Goal: Task Accomplishment & Management: Complete application form

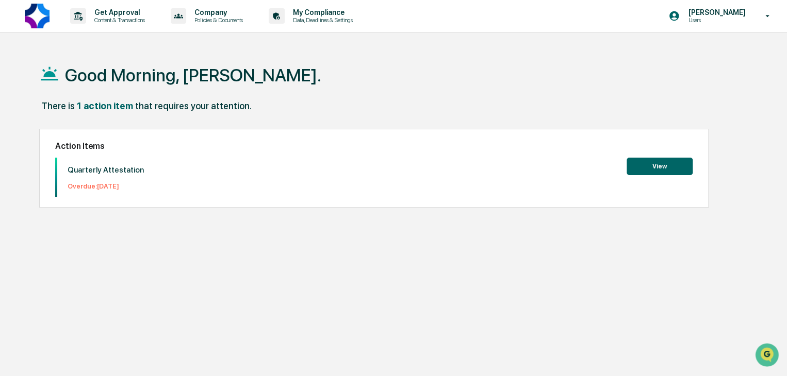
click at [659, 167] on button "View" at bounding box center [659, 167] width 66 height 18
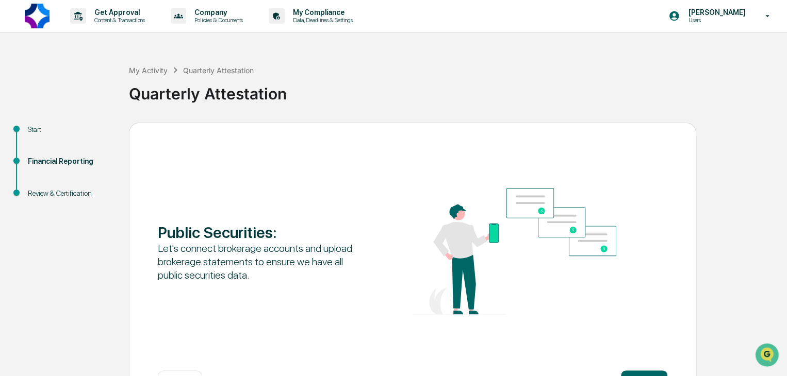
scroll to position [39, 0]
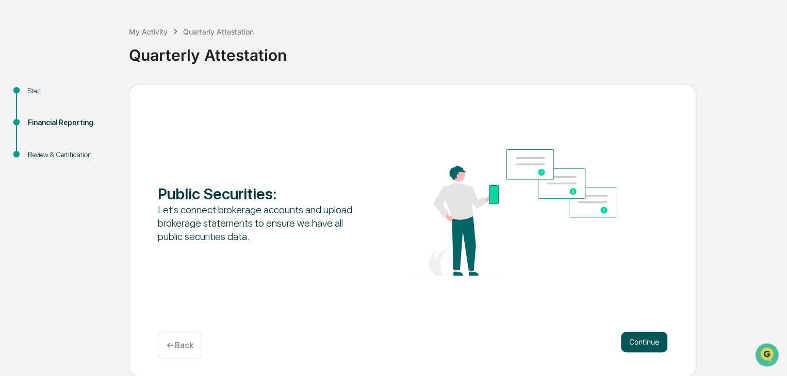
click at [642, 334] on button "Continue" at bounding box center [644, 342] width 46 height 21
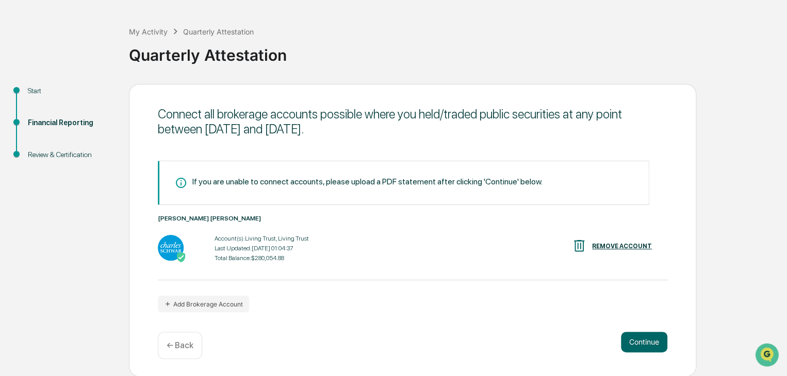
click at [174, 344] on p "← Back" at bounding box center [180, 346] width 27 height 10
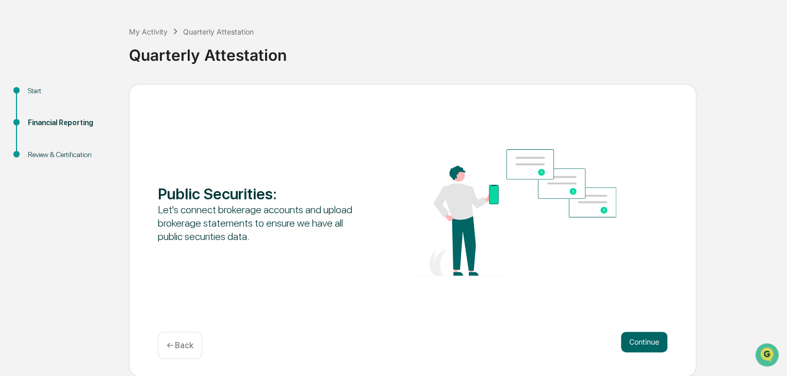
click at [174, 344] on p "← Back" at bounding box center [180, 346] width 27 height 10
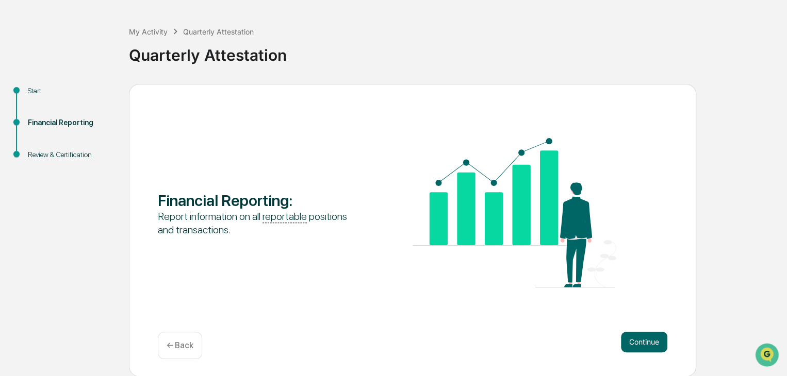
click at [174, 344] on p "← Back" at bounding box center [180, 346] width 27 height 10
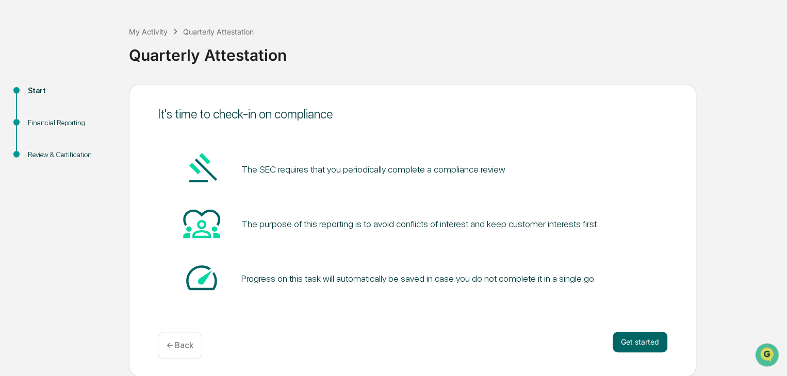
click at [174, 344] on p "← Back" at bounding box center [180, 346] width 27 height 10
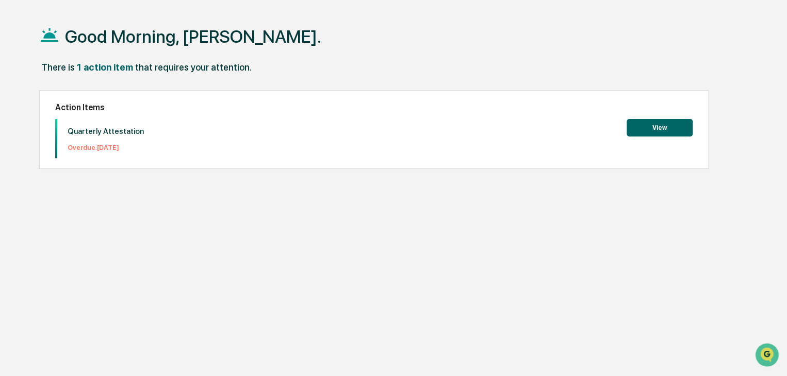
click at [664, 129] on button "View" at bounding box center [659, 128] width 66 height 18
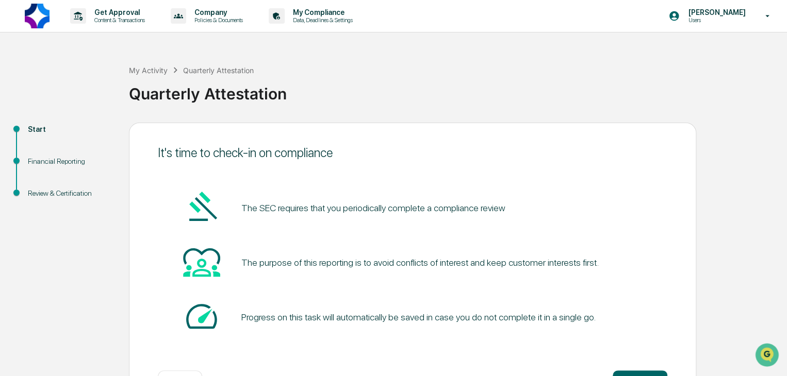
scroll to position [39, 0]
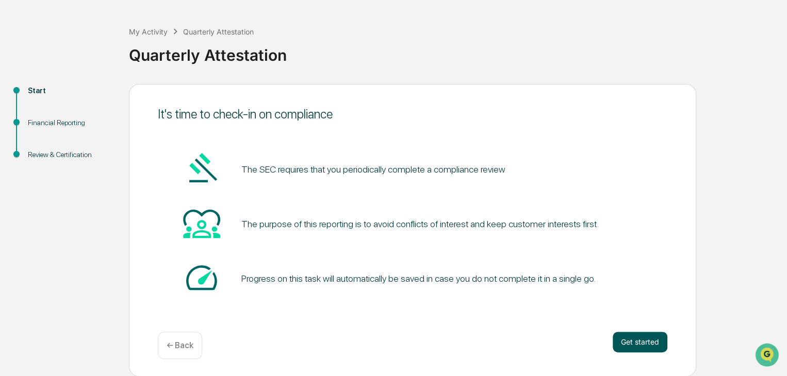
click at [650, 345] on button "Get started" at bounding box center [640, 342] width 55 height 21
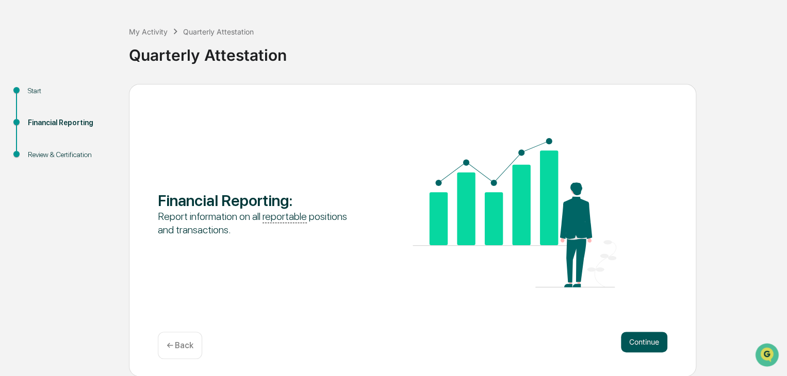
click at [648, 343] on button "Continue" at bounding box center [644, 342] width 46 height 21
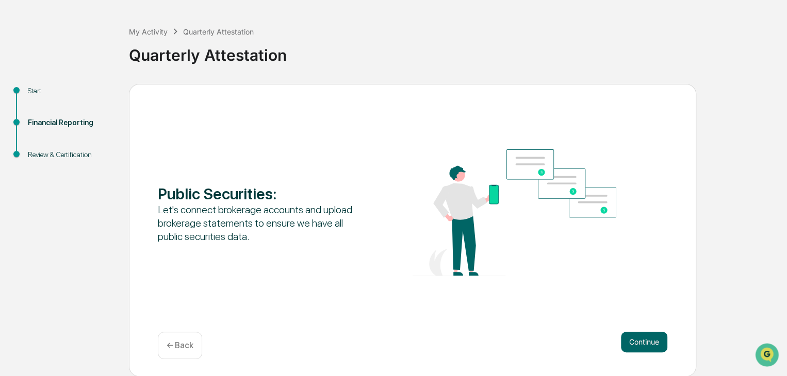
click at [648, 343] on button "Continue" at bounding box center [644, 342] width 46 height 21
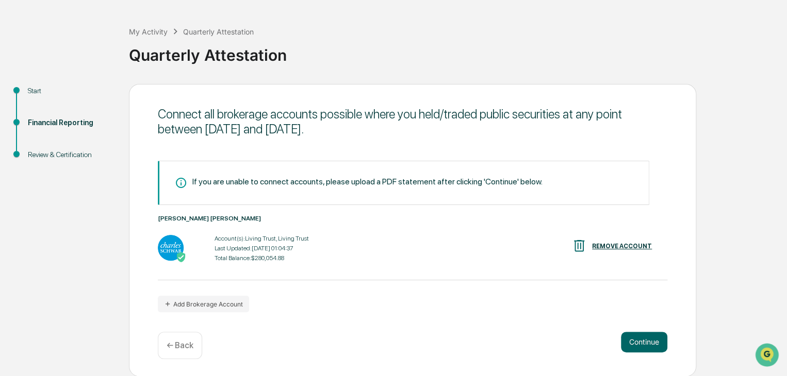
click at [648, 343] on button "Continue" at bounding box center [644, 342] width 46 height 21
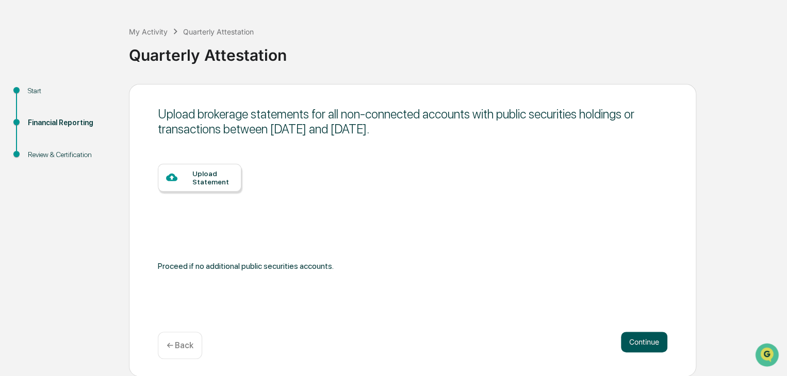
click at [642, 341] on button "Continue" at bounding box center [644, 342] width 46 height 21
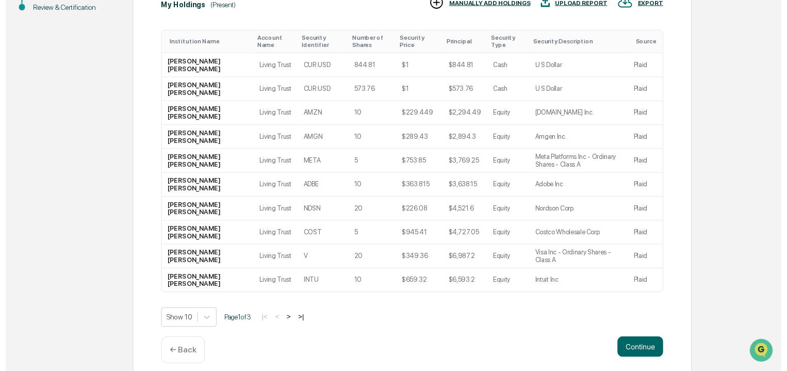
scroll to position [187, 0]
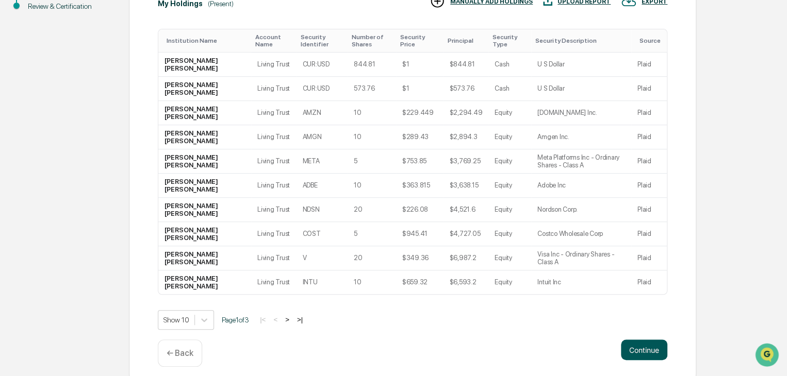
click at [630, 353] on button "Continue" at bounding box center [644, 350] width 46 height 21
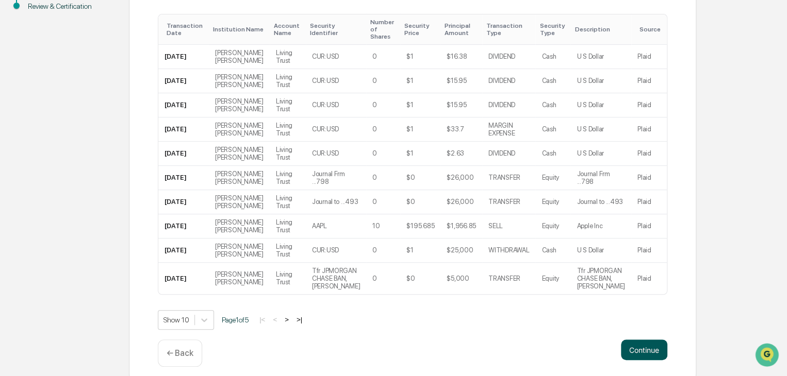
click at [646, 340] on button "Continue" at bounding box center [644, 350] width 46 height 21
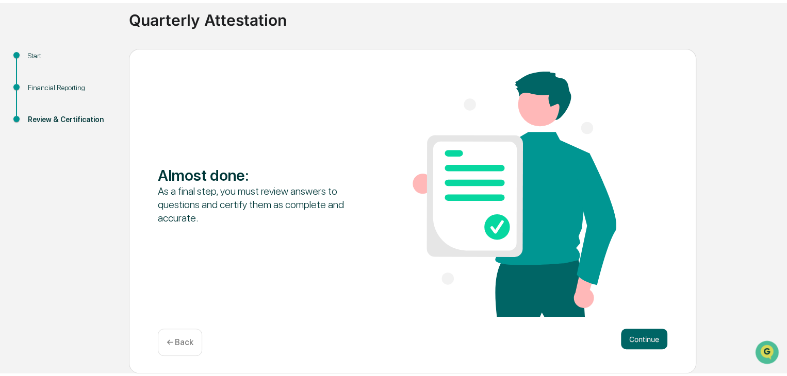
scroll to position [71, 0]
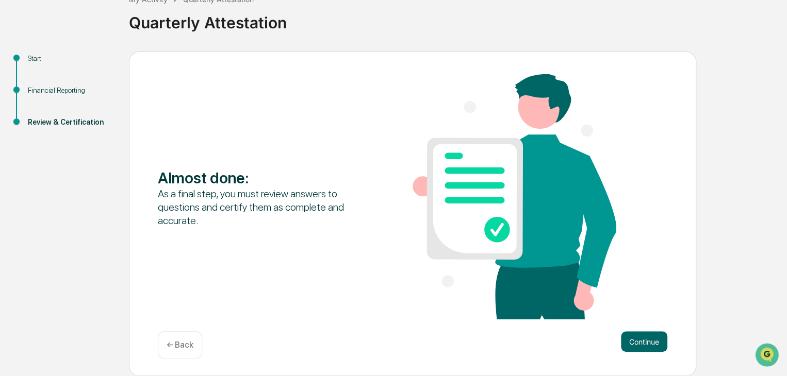
click at [646, 339] on button "Continue" at bounding box center [644, 342] width 46 height 21
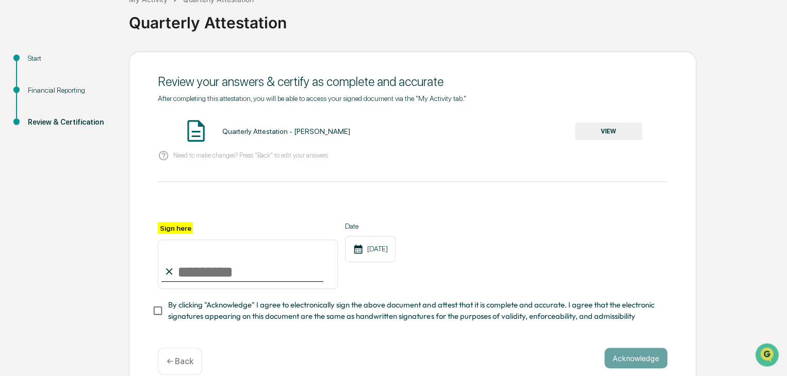
click at [233, 273] on input "Sign here" at bounding box center [248, 264] width 180 height 49
type input "**********"
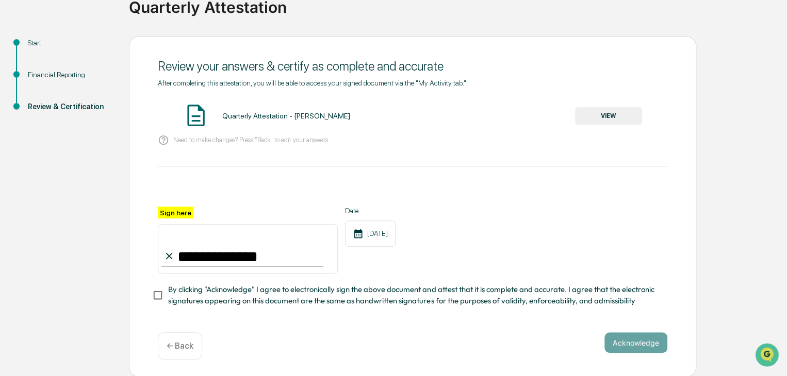
scroll to position [91, 0]
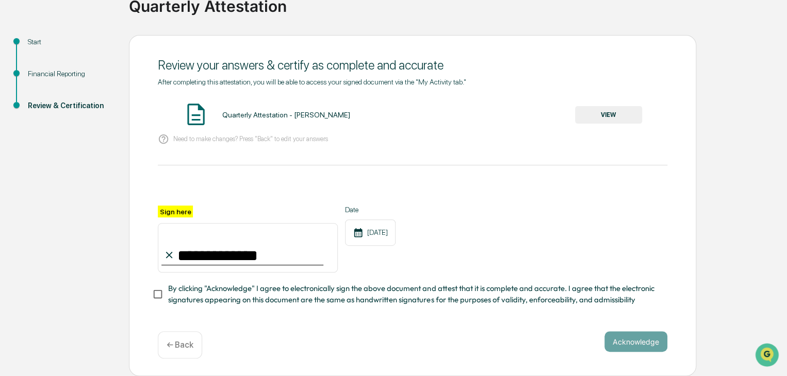
click at [639, 329] on div "**********" at bounding box center [412, 206] width 567 height 342
click at [635, 344] on button "Acknowledge" at bounding box center [635, 342] width 63 height 21
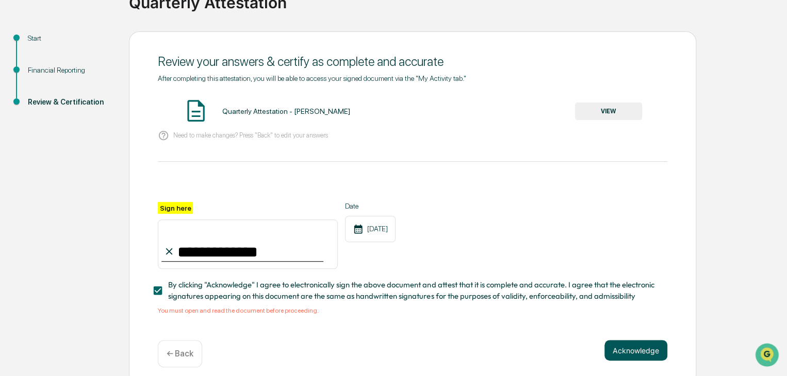
click at [635, 344] on button "Acknowledge" at bounding box center [635, 350] width 63 height 21
click at [638, 352] on button "Acknowledge" at bounding box center [635, 350] width 63 height 21
click at [607, 111] on button "VIEW" at bounding box center [608, 112] width 67 height 18
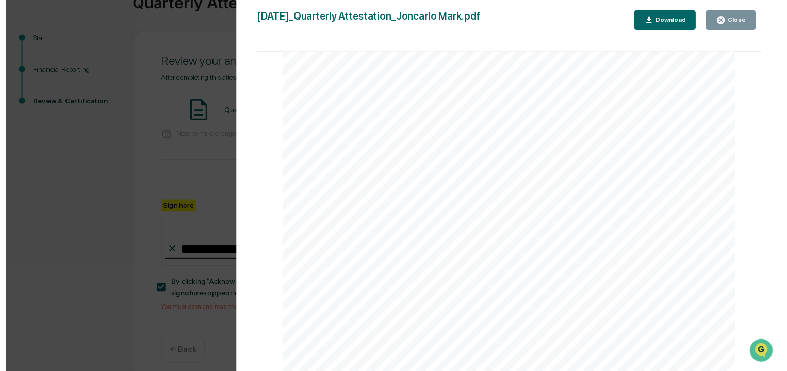
scroll to position [2860, 0]
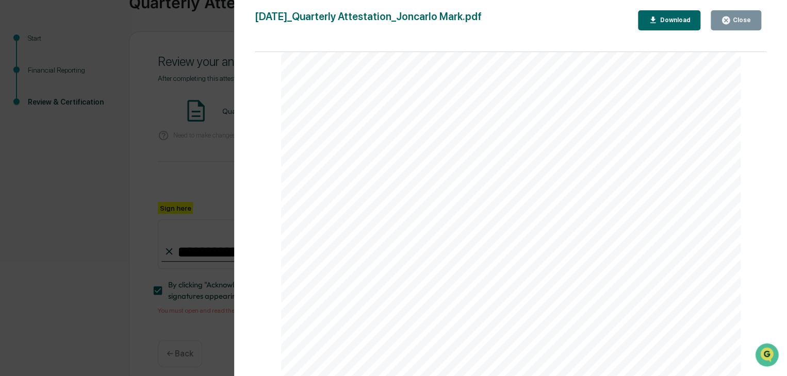
click at [733, 23] on div "Close" at bounding box center [741, 19] width 20 height 7
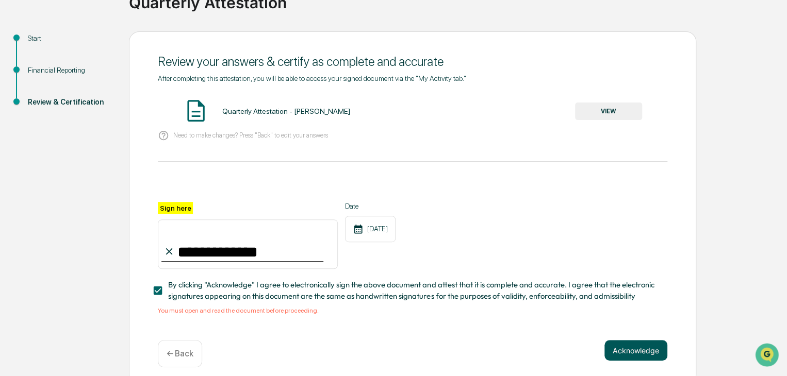
click at [635, 350] on button "Acknowledge" at bounding box center [635, 350] width 63 height 21
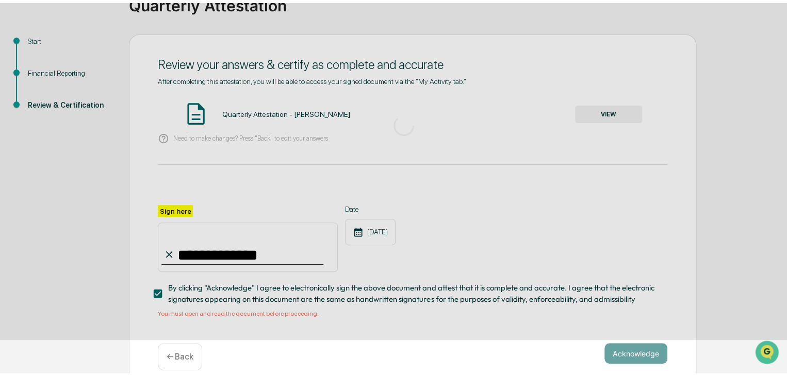
scroll to position [39, 0]
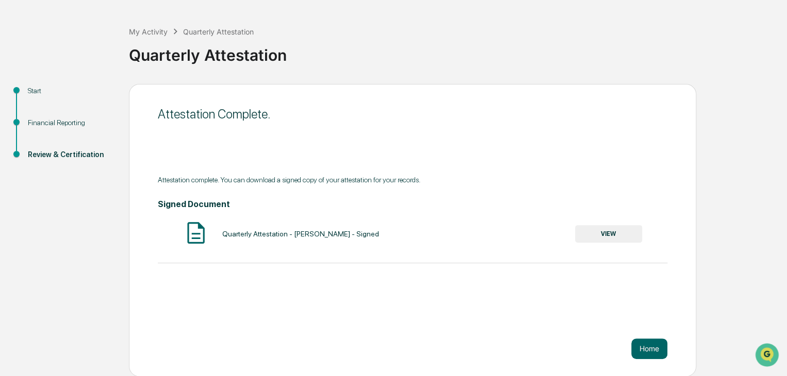
click at [635, 350] on button "Home" at bounding box center [649, 349] width 36 height 21
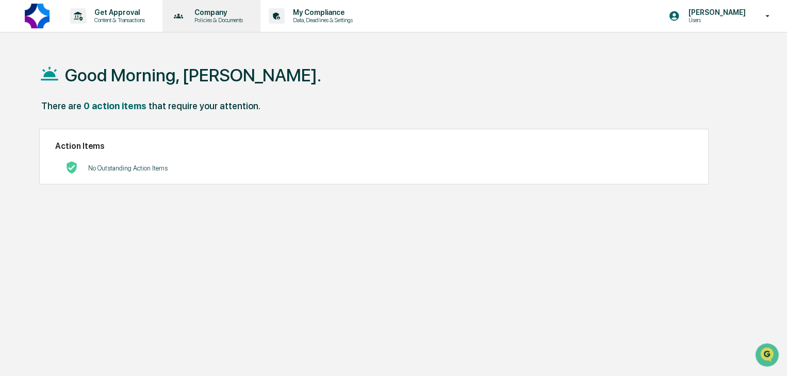
click at [222, 13] on p "Company" at bounding box center [217, 12] width 62 height 8
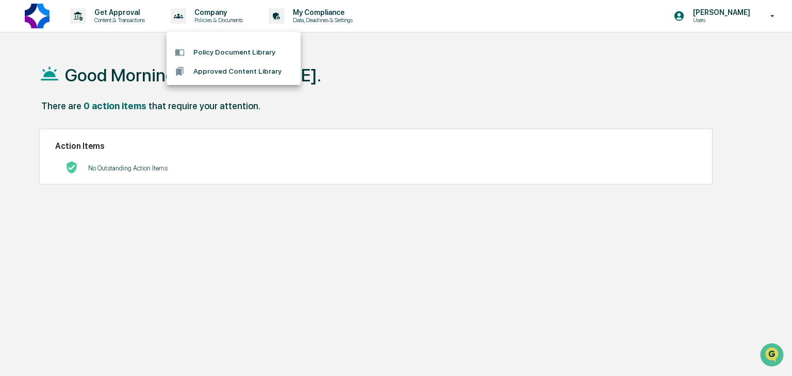
click at [767, 18] on div at bounding box center [396, 188] width 792 height 376
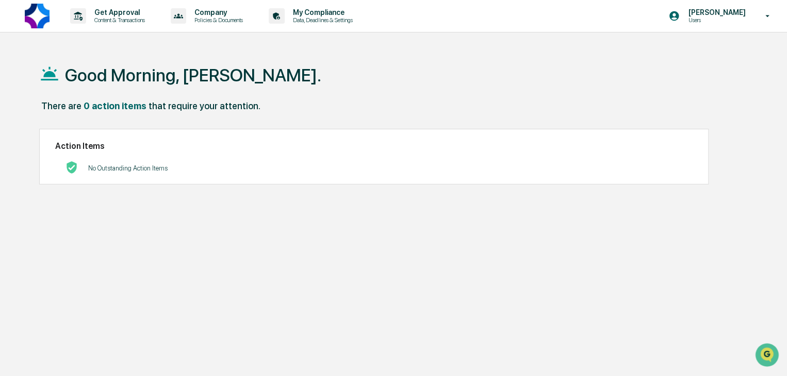
click at [767, 18] on icon at bounding box center [767, 16] width 18 height 10
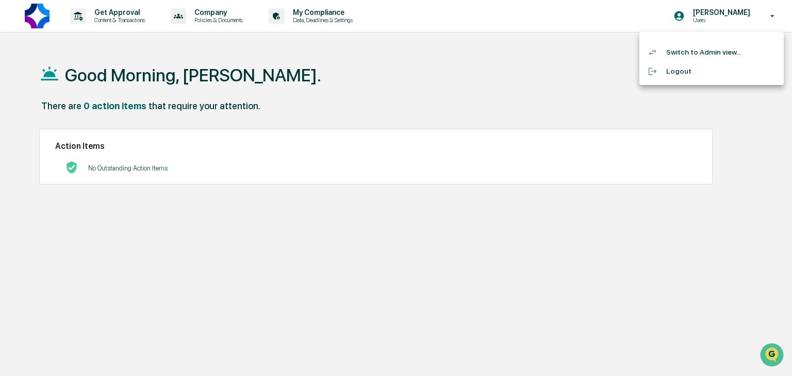
click at [728, 50] on li "Switch to Admin view..." at bounding box center [711, 52] width 144 height 19
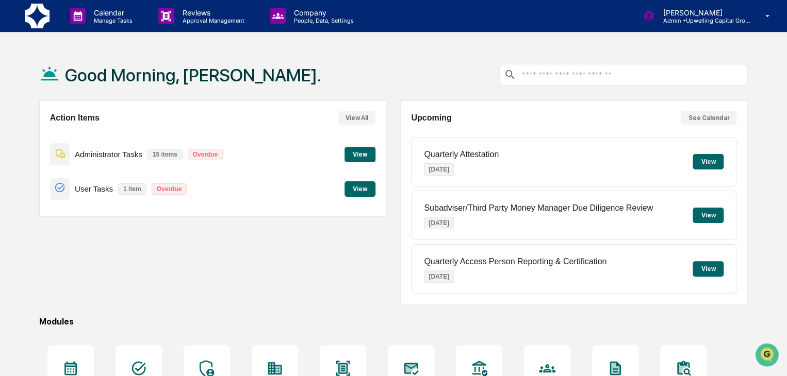
click at [357, 150] on button "View" at bounding box center [359, 154] width 31 height 15
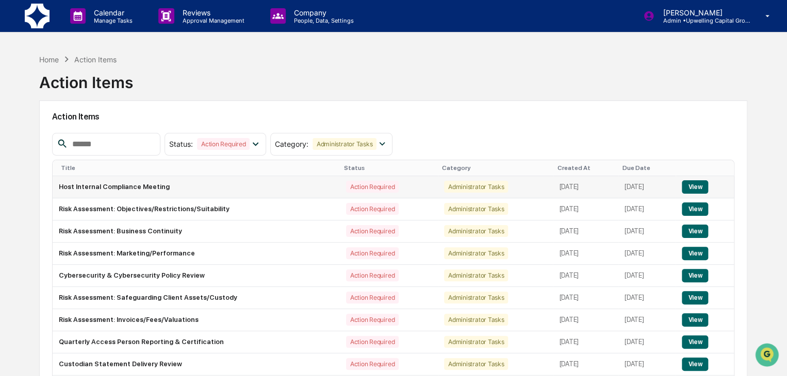
click at [346, 190] on div "Action Required" at bounding box center [372, 187] width 53 height 12
click at [695, 185] on button "View" at bounding box center [695, 186] width 26 height 13
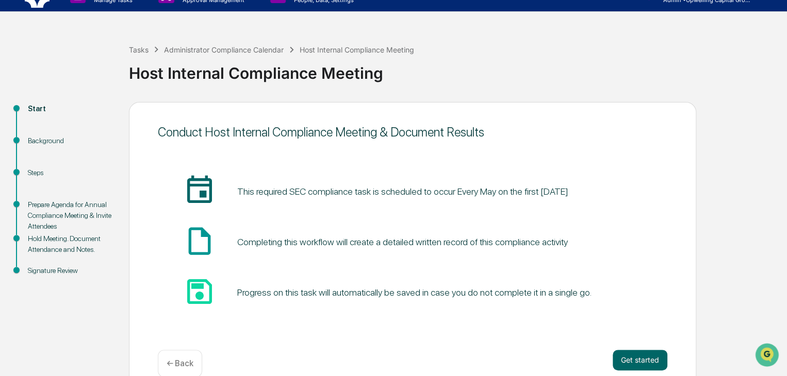
scroll to position [39, 0]
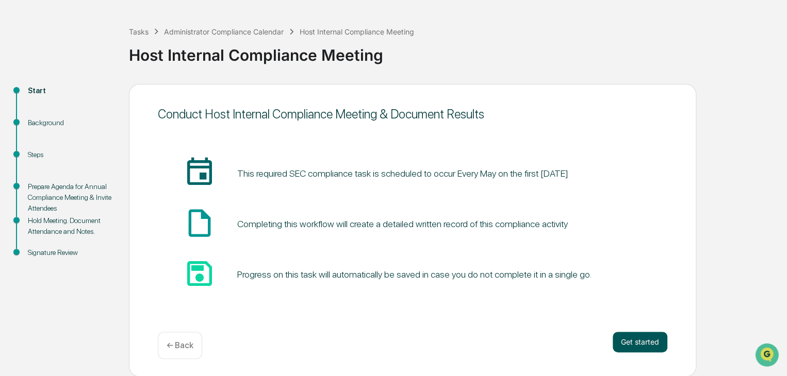
click at [641, 338] on button "Get started" at bounding box center [640, 342] width 55 height 21
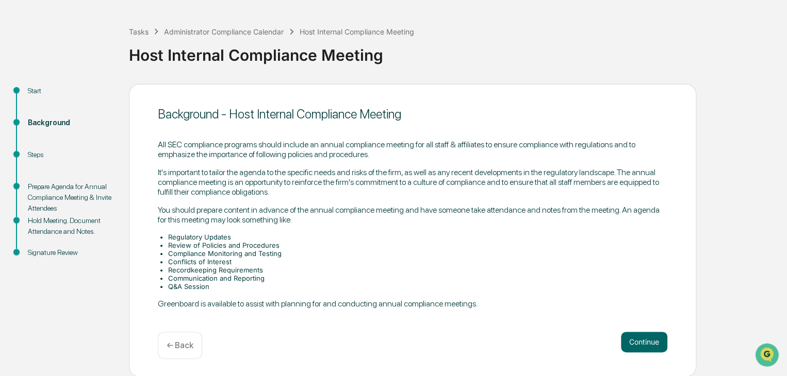
click at [641, 338] on button "Continue" at bounding box center [644, 342] width 46 height 21
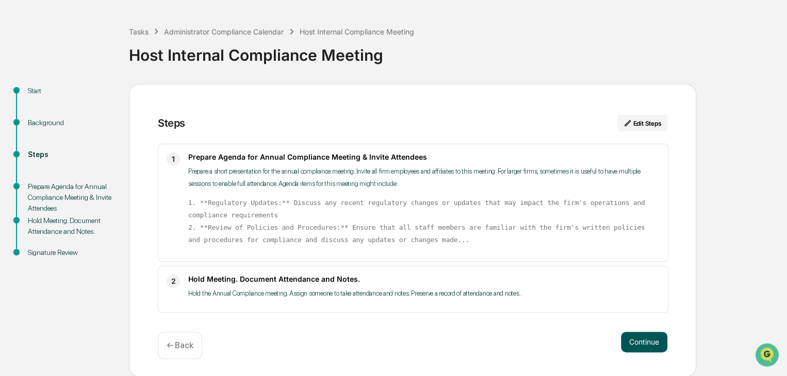
click at [643, 338] on button "Continue" at bounding box center [644, 342] width 46 height 21
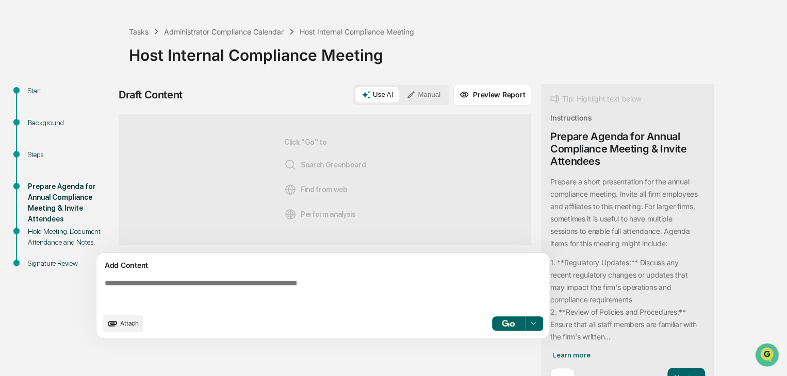
scroll to position [62, 0]
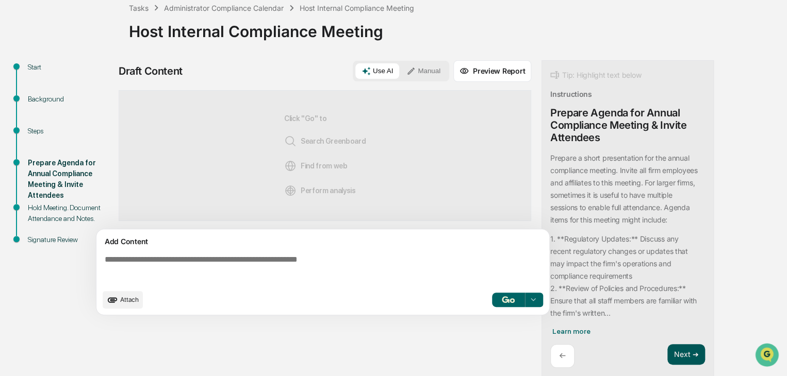
click at [686, 352] on button "Next ➔" at bounding box center [686, 354] width 38 height 21
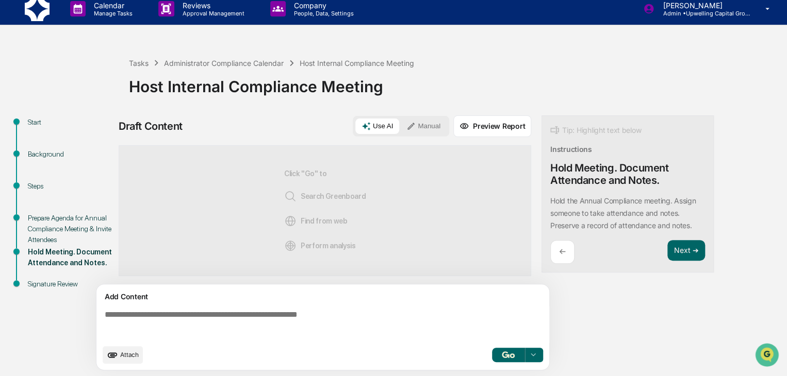
click at [535, 360] on div at bounding box center [533, 355] width 16 height 16
click at [126, 355] on span "Attach" at bounding box center [129, 355] width 19 height 8
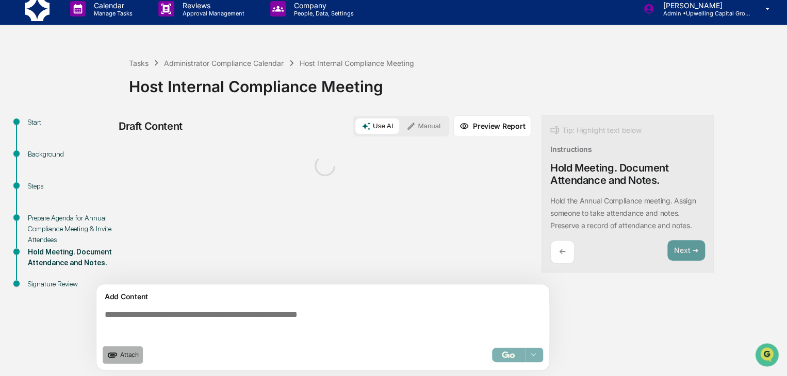
click at [127, 357] on span "Attach" at bounding box center [129, 355] width 19 height 8
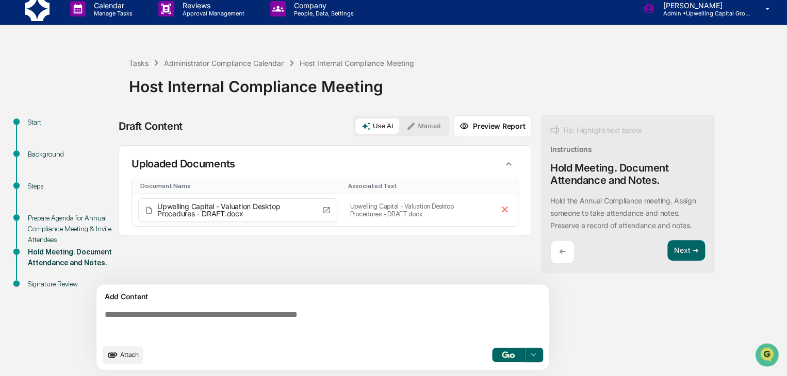
scroll to position [8, 0]
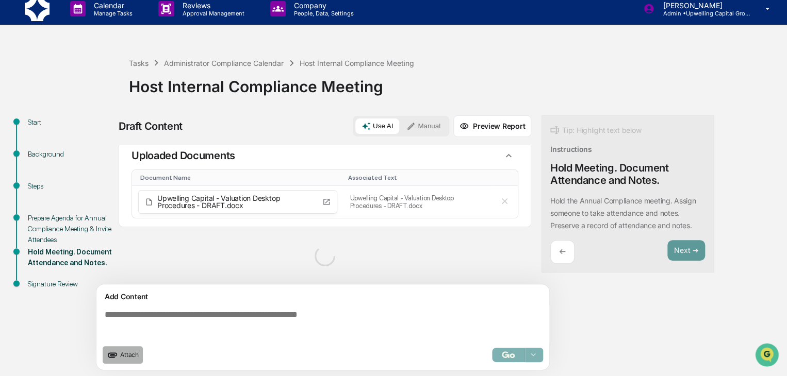
click at [128, 356] on span "Attach" at bounding box center [129, 355] width 19 height 8
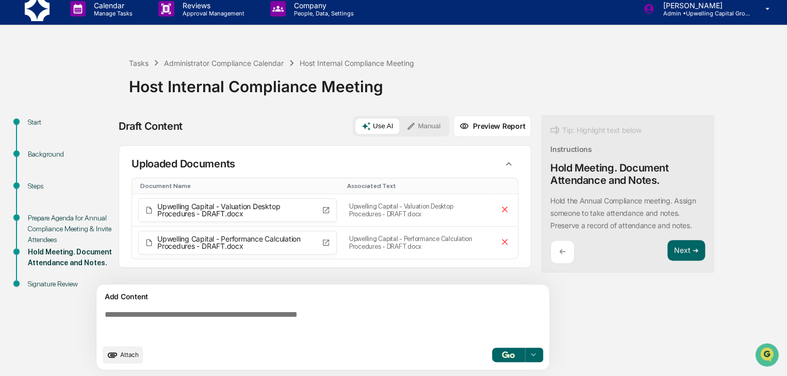
click at [506, 352] on img "button" at bounding box center [508, 355] width 12 height 7
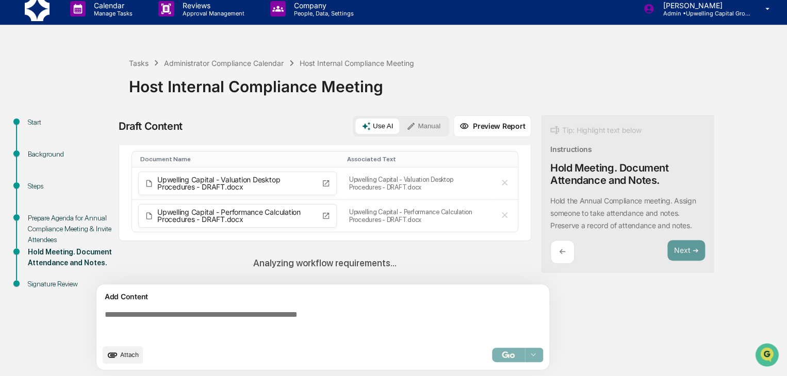
scroll to position [41, 0]
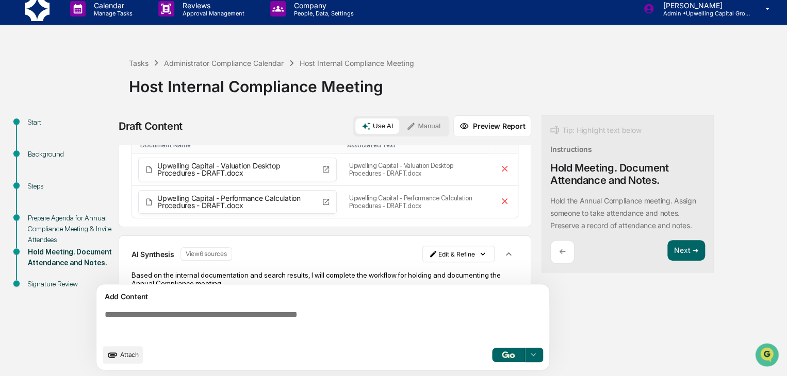
click at [327, 252] on div "AI Synthesis View 6 sources" at bounding box center [276, 253] width 291 height 13
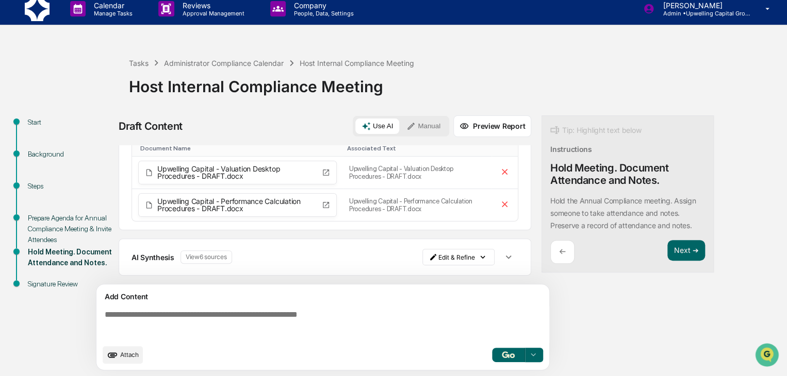
click at [327, 252] on div "AI Synthesis View 6 sources" at bounding box center [276, 257] width 291 height 13
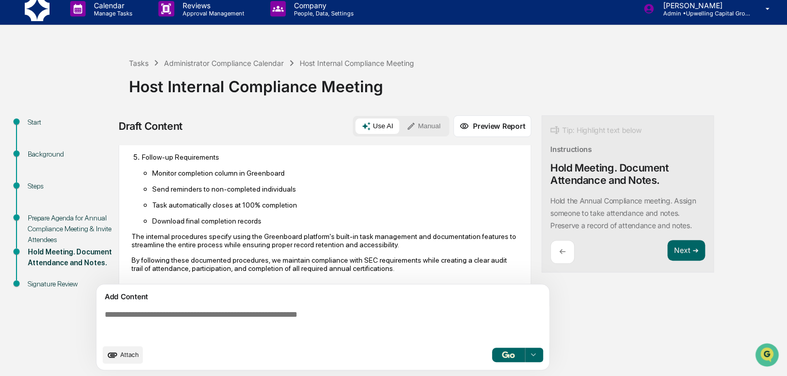
scroll to position [546, 0]
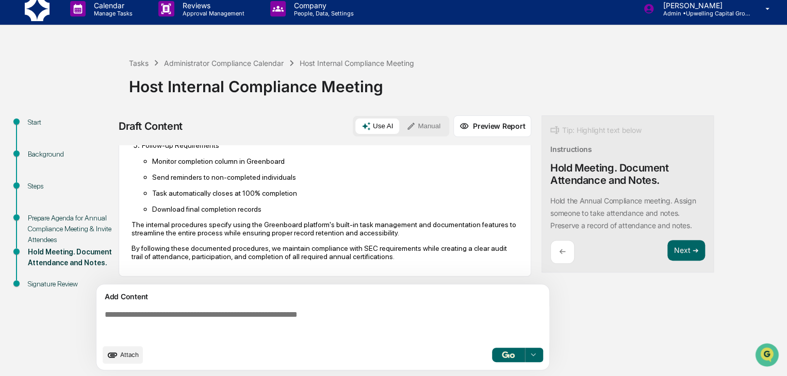
click at [532, 353] on icon at bounding box center [533, 355] width 8 height 8
click at [613, 338] on div "Draft Content Use AI Manual Preview Report Sources Uploaded Documents Document …" at bounding box center [407, 245] width 577 height 261
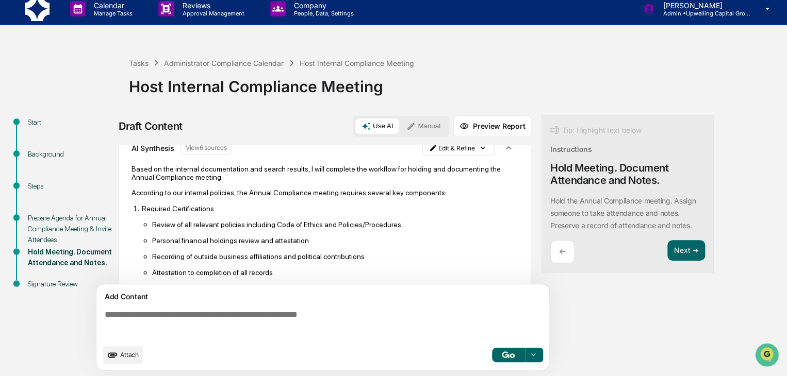
scroll to position [0, 0]
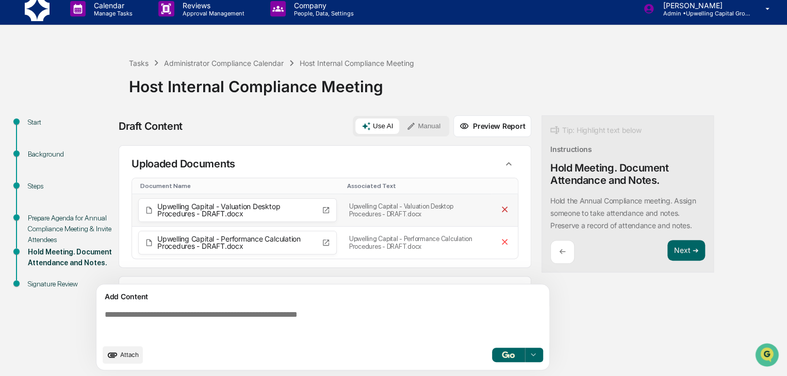
click at [500, 206] on icon at bounding box center [505, 210] width 10 height 10
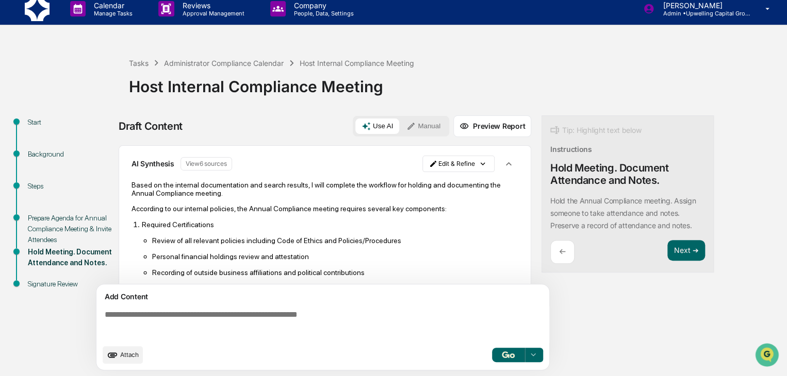
click at [427, 126] on button "Manual" at bounding box center [423, 126] width 46 height 15
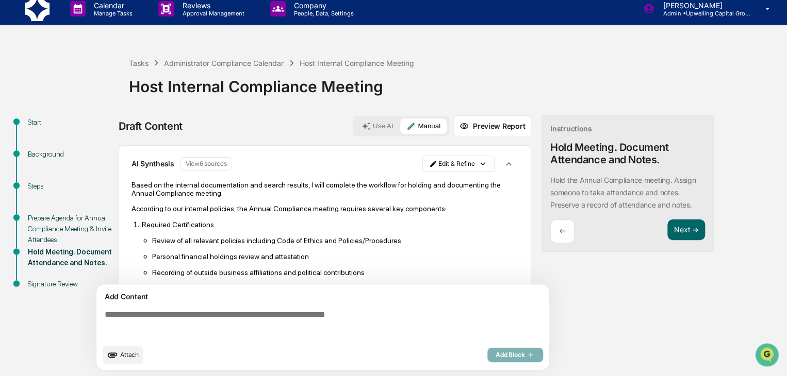
click at [563, 232] on p "←" at bounding box center [562, 231] width 7 height 10
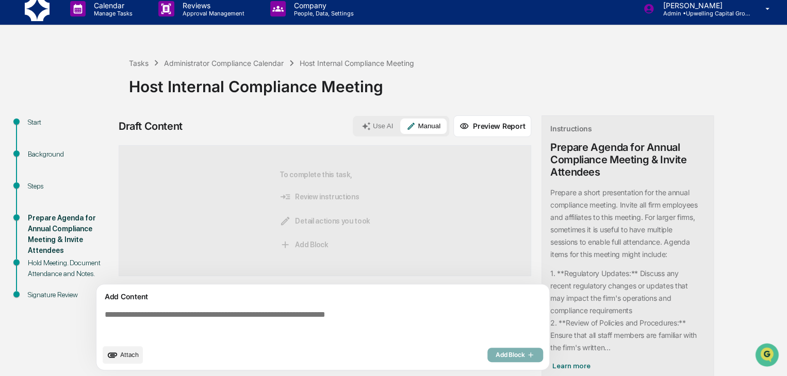
click at [563, 232] on p "Prepare a short presentation for the annual compliance meeting. Invite all firm…" at bounding box center [623, 223] width 147 height 71
click at [711, 236] on div "Instructions Prepare Agenda for Annual Compliance Meeting & Invite Attendees Pr…" at bounding box center [627, 263] width 172 height 296
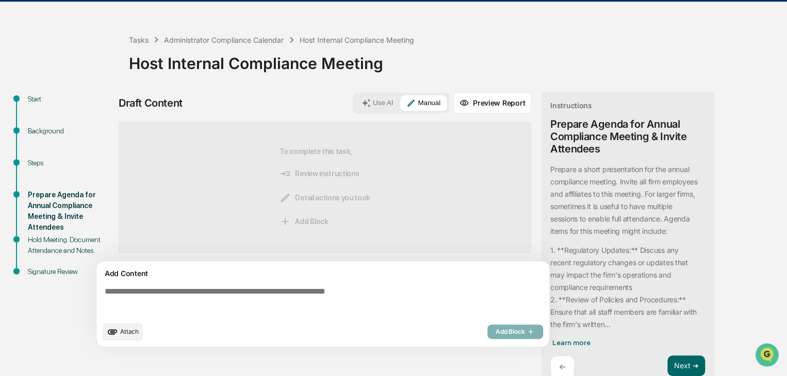
scroll to position [42, 0]
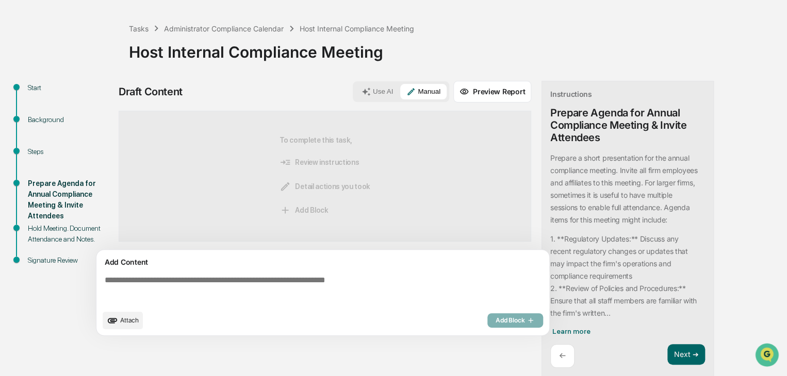
click at [558, 356] on div "←" at bounding box center [562, 356] width 24 height 24
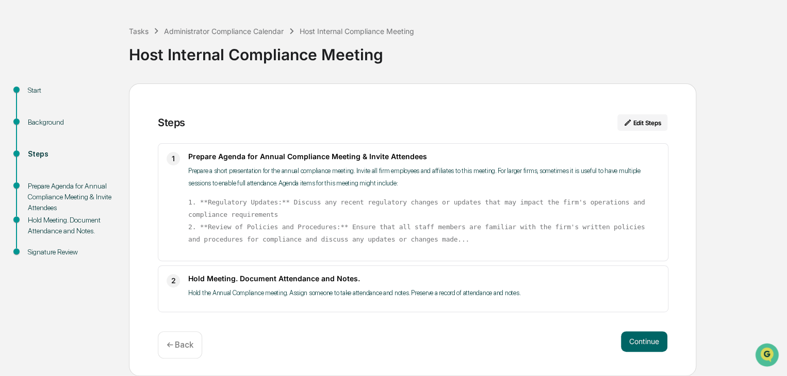
scroll to position [39, 0]
click at [175, 345] on p "← Back" at bounding box center [180, 346] width 27 height 10
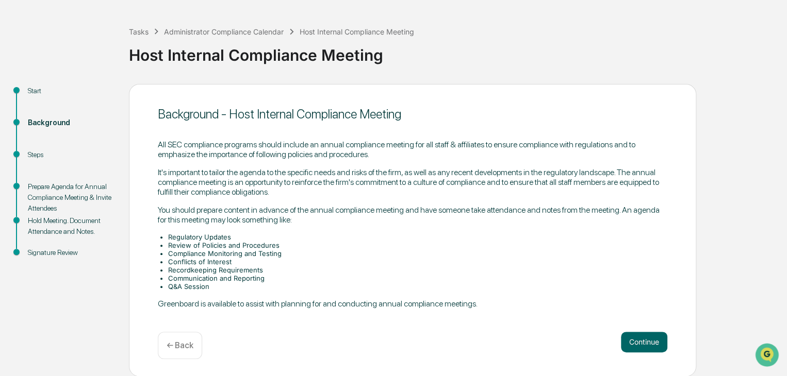
click at [175, 345] on p "← Back" at bounding box center [180, 346] width 27 height 10
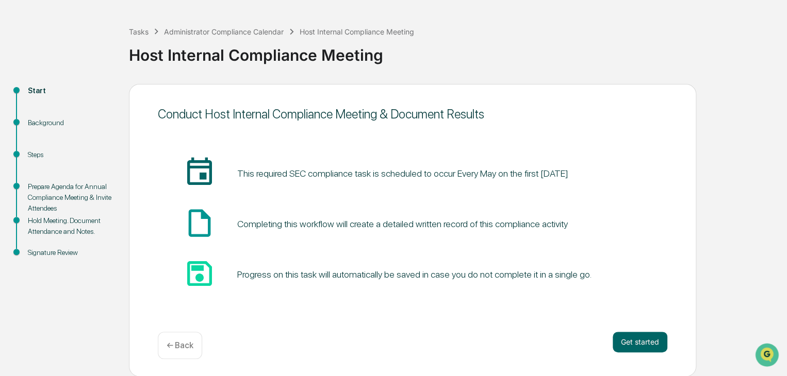
click at [178, 342] on p "← Back" at bounding box center [180, 346] width 27 height 10
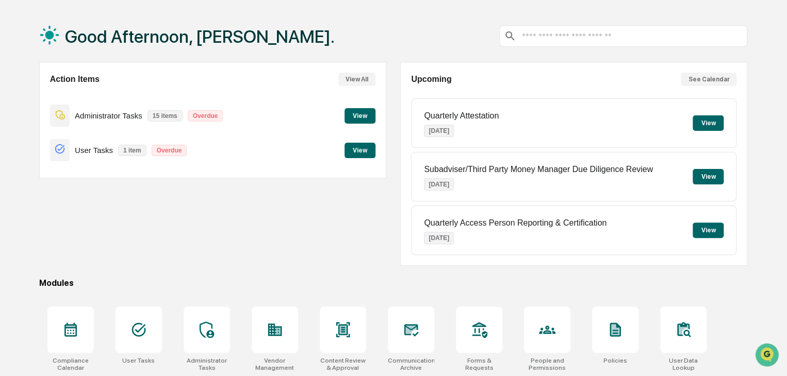
click at [361, 114] on button "View" at bounding box center [359, 115] width 31 height 15
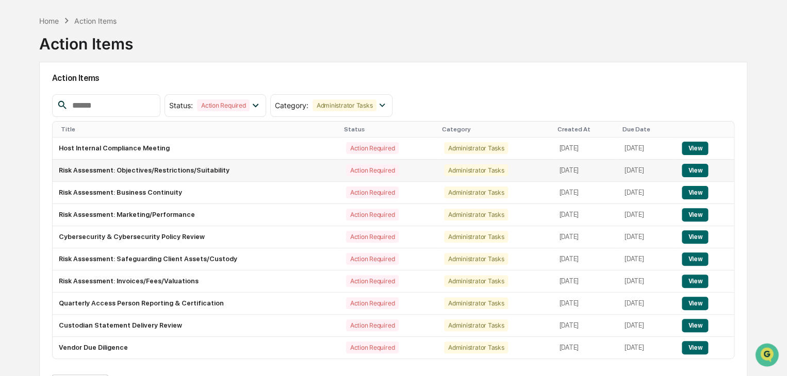
click at [185, 175] on td "Risk Assessment: Objectives/Restrictions/Suitability" at bounding box center [196, 171] width 287 height 22
click at [692, 171] on button "View" at bounding box center [695, 170] width 26 height 13
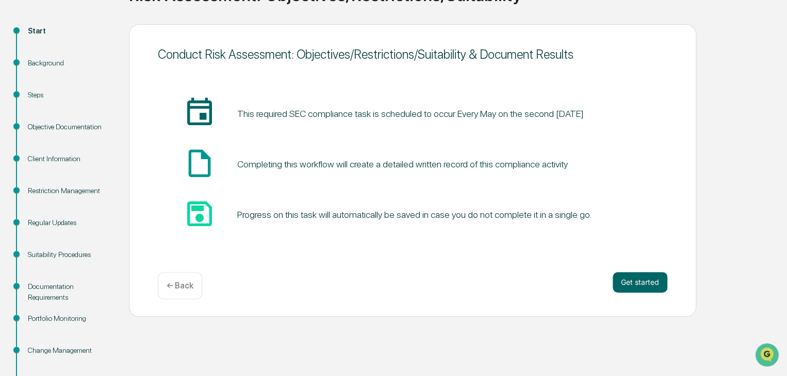
scroll to position [100, 0]
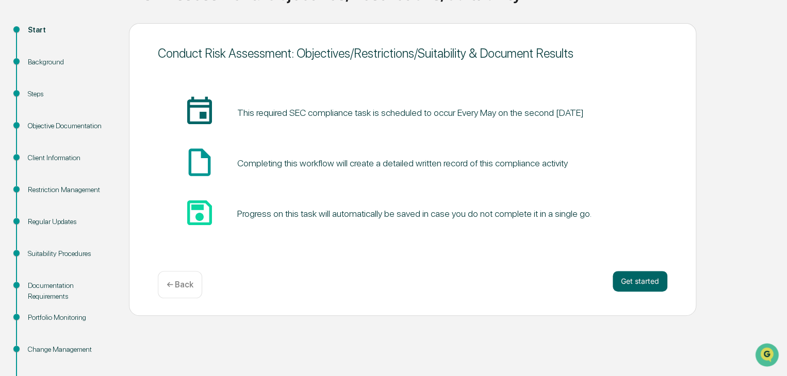
click at [173, 287] on p "← Back" at bounding box center [180, 285] width 27 height 10
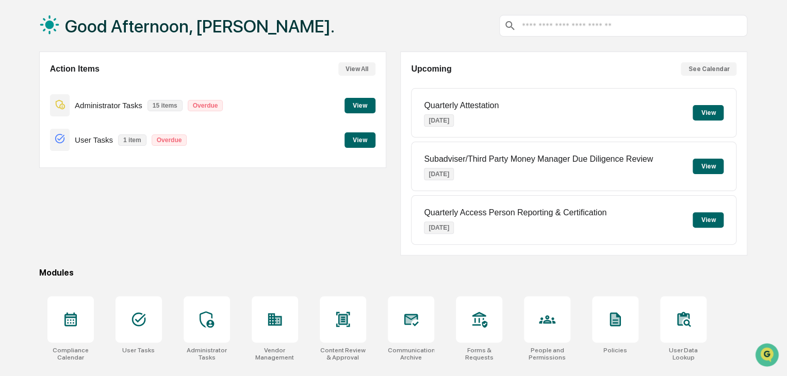
scroll to position [100, 0]
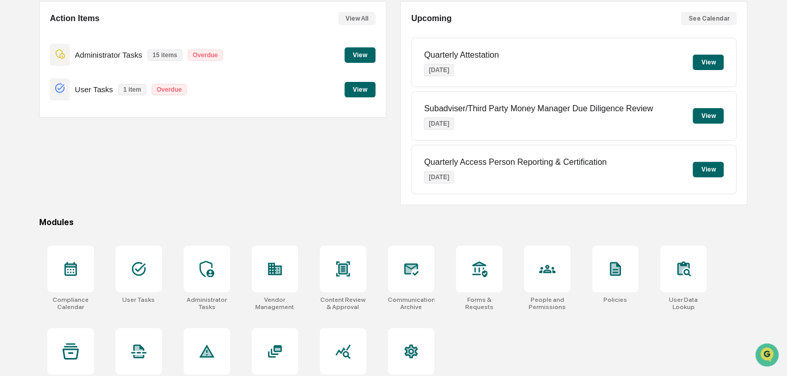
click at [369, 56] on button "View" at bounding box center [359, 54] width 31 height 15
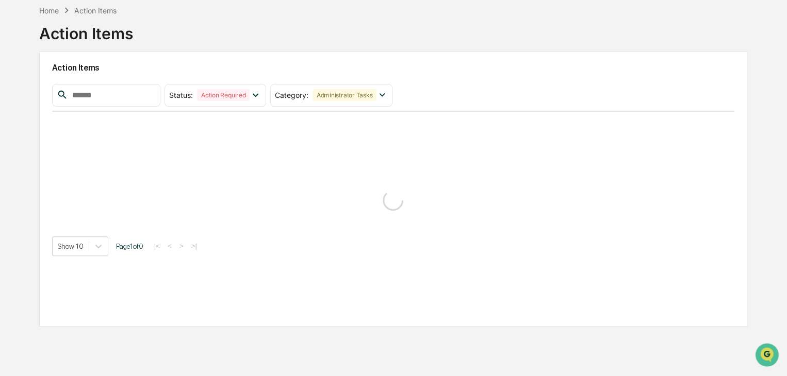
scroll to position [70, 0]
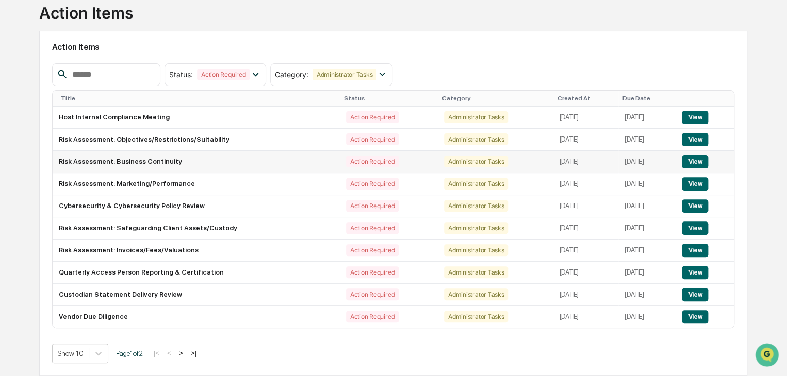
click at [276, 159] on td "Risk Assessment: Business Continuity" at bounding box center [196, 162] width 287 height 22
click at [690, 249] on button "View" at bounding box center [695, 250] width 26 height 13
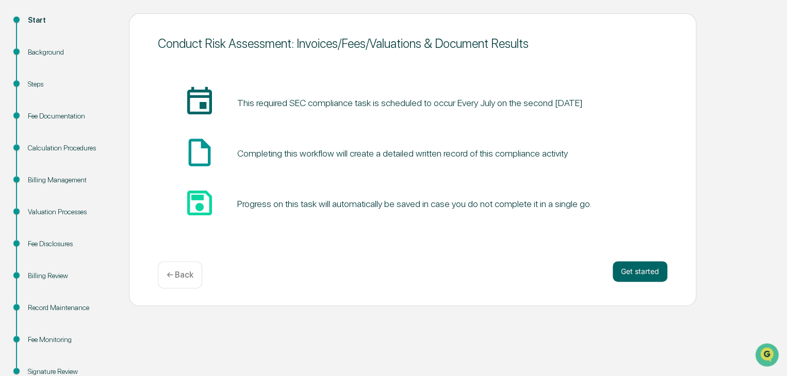
scroll to position [113, 0]
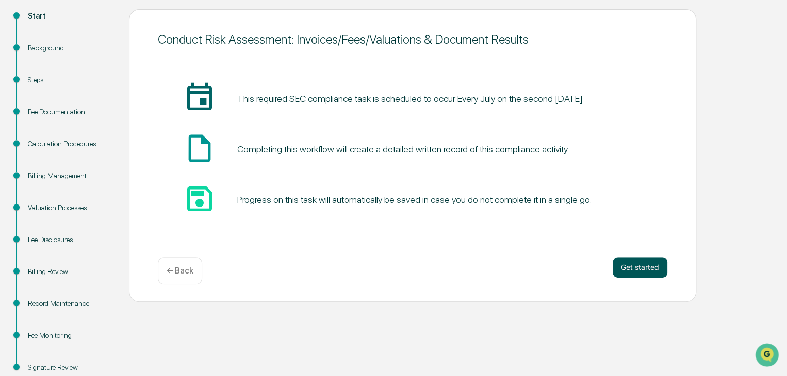
click at [636, 261] on button "Get started" at bounding box center [640, 267] width 55 height 21
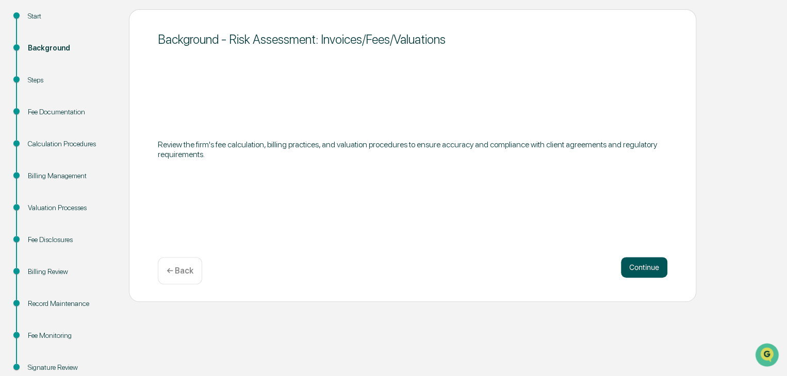
click at [644, 265] on button "Continue" at bounding box center [644, 267] width 46 height 21
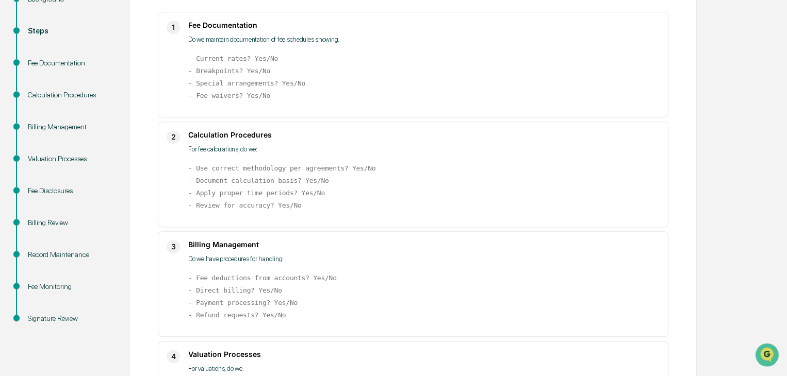
scroll to position [163, 0]
drag, startPoint x: 233, startPoint y: 71, endPoint x: 195, endPoint y: 69, distance: 37.7
click at [195, 69] on code "- Current rates? Yes/No - Breakpoints? Yes/No - Special arrangements? Yes/No - …" at bounding box center [246, 76] width 117 height 45
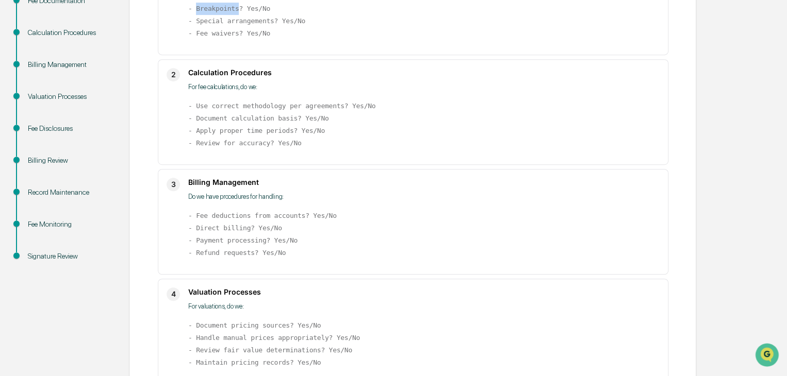
scroll to position [217, 0]
